Goal: Transaction & Acquisition: Purchase product/service

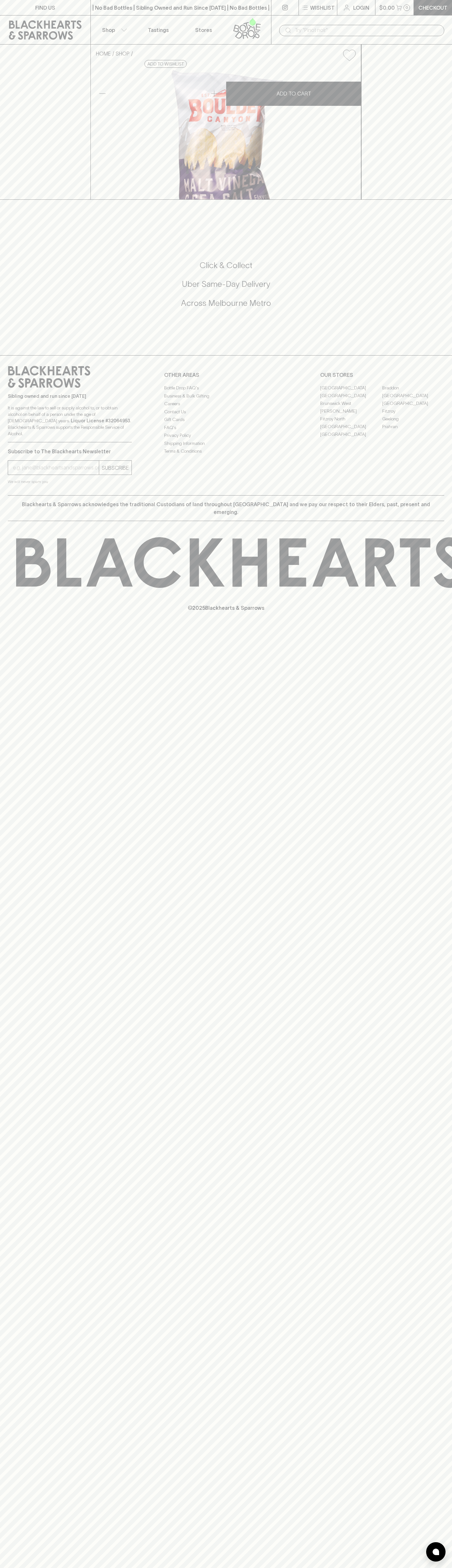
click at [284, 25] on div "​" at bounding box center [361, 30] width 165 height 12
click at [428, 774] on div "FIND US | No Bad Bottles | Sibling Owned and Run Since [DATE] | No Bad Bottles …" at bounding box center [226, 784] width 452 height 1568
click at [333, 1567] on html "FIND US | No Bad Bottles | Sibling Owned and Run Since [DATE] | No Bad Bottles …" at bounding box center [226, 784] width 452 height 1568
click at [26, 1325] on div "FIND US | No Bad Bottles | Sibling Owned and Run Since [DATE] | No Bad Bottles …" at bounding box center [226, 784] width 452 height 1568
